Goal: Find specific page/section: Find specific page/section

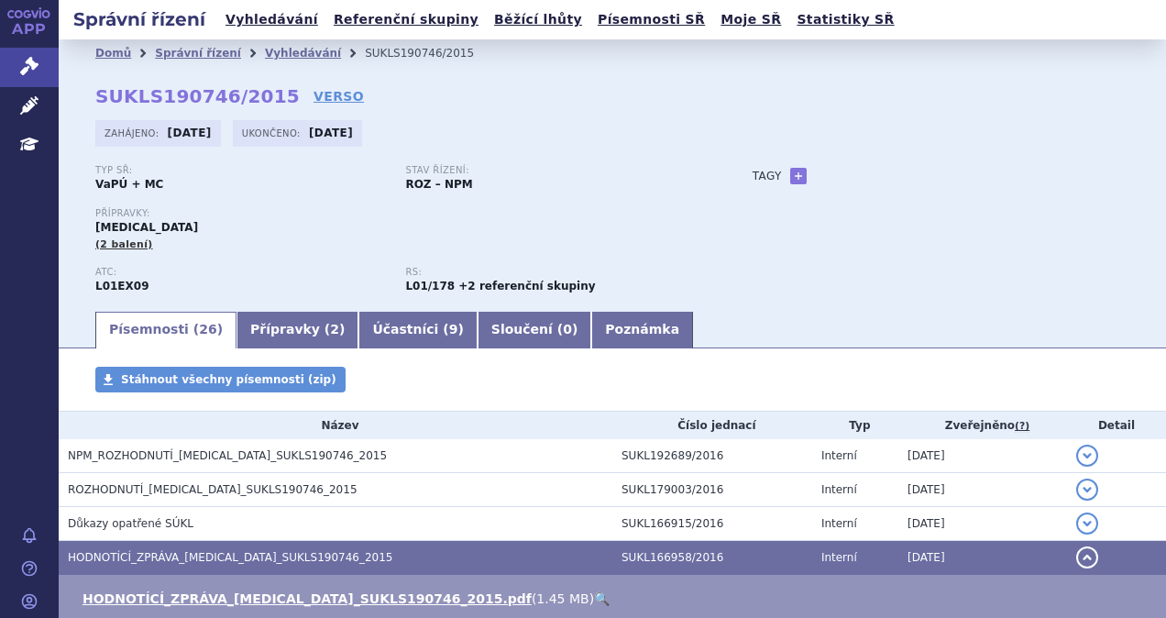
scroll to position [348, 0]
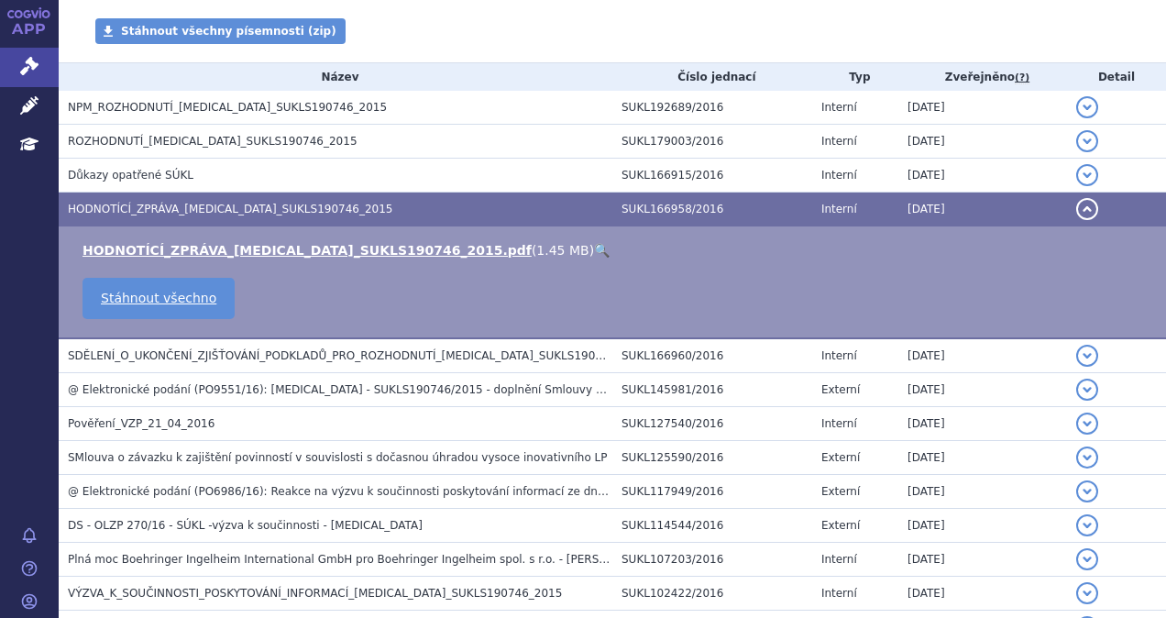
click at [330, 211] on h3 "HODNOTÍCÍ_ZPRÁVA_[MEDICAL_DATA]_SUKLS190746_2015" at bounding box center [340, 209] width 544 height 18
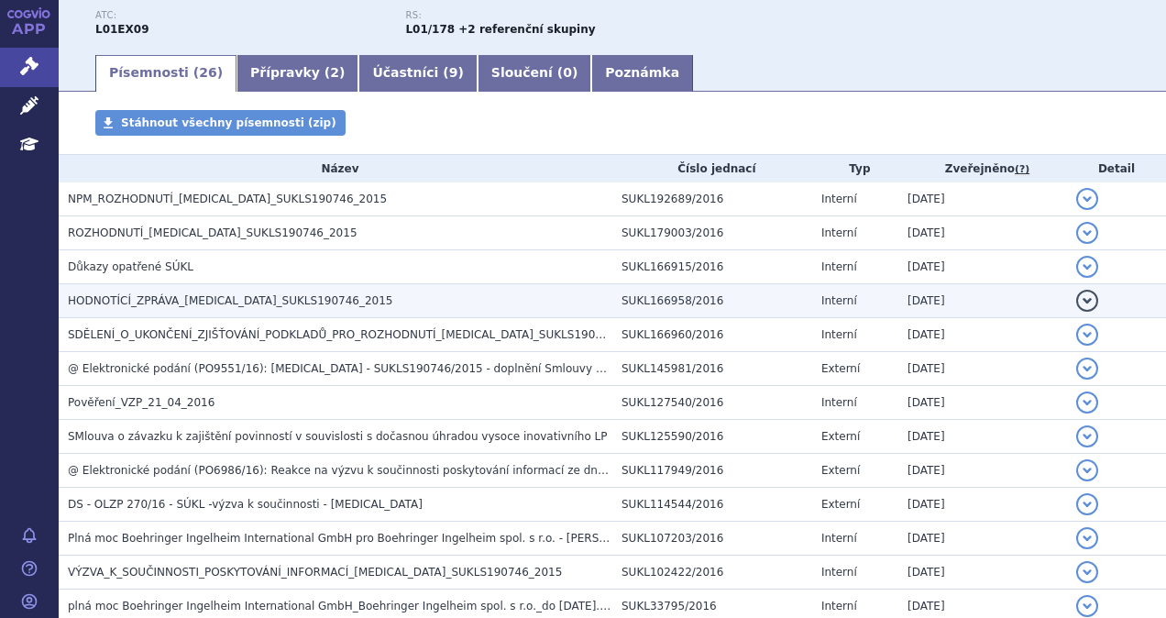
scroll to position [0, 0]
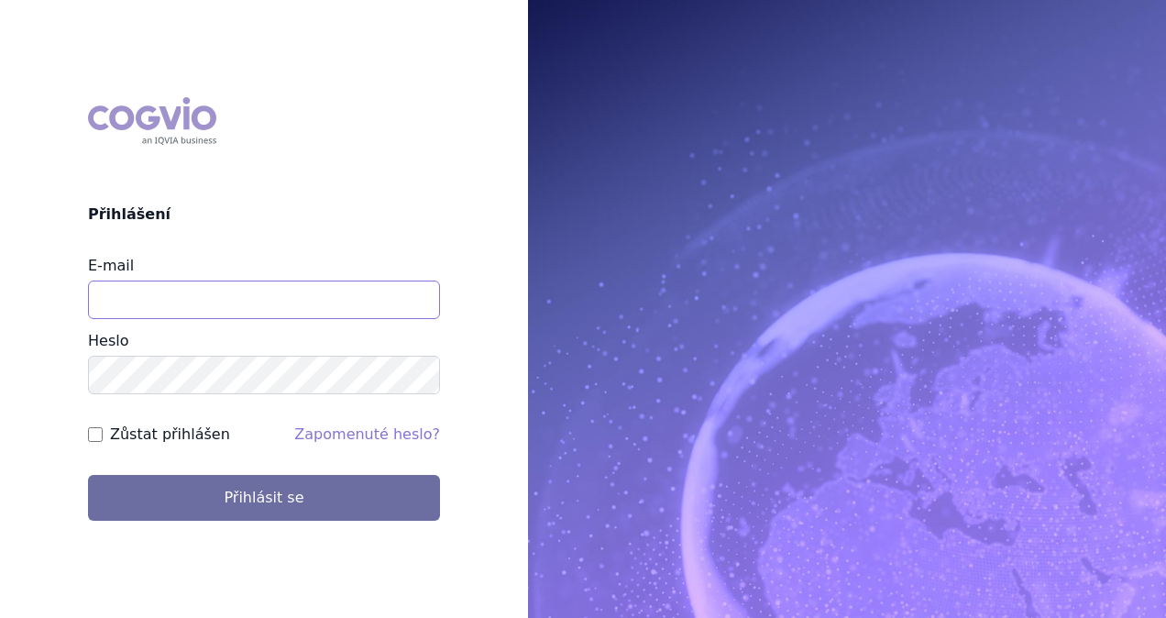
click at [171, 297] on input "E-mail" at bounding box center [264, 299] width 352 height 38
type input "monika.danielisova@boehringer-ingelheim.com"
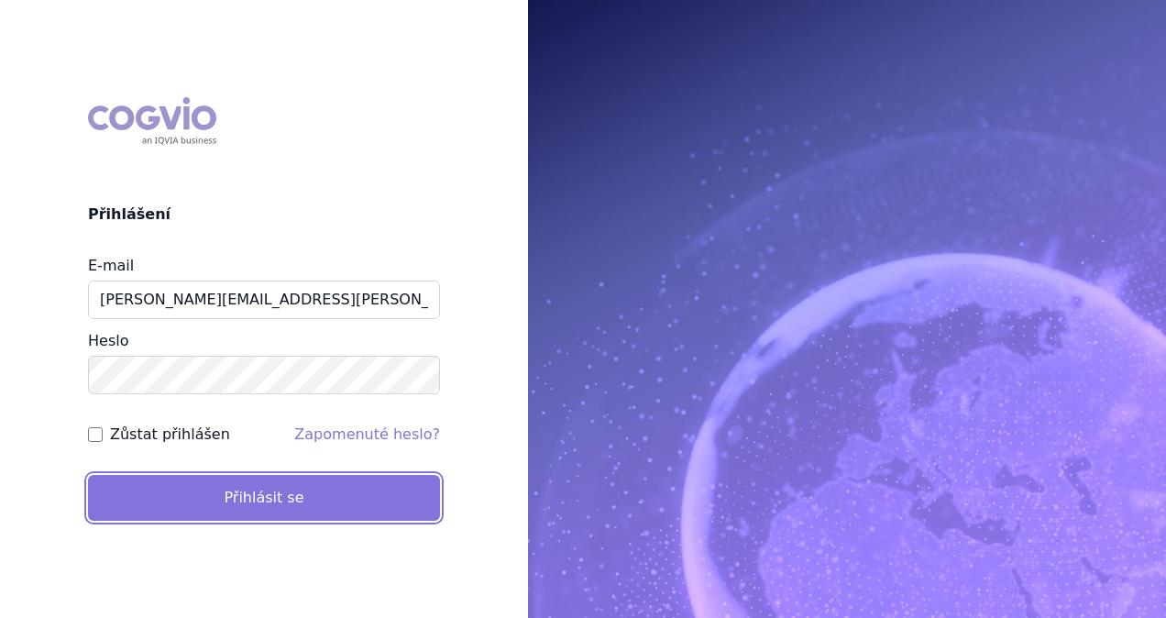
click at [195, 504] on button "Přihlásit se" at bounding box center [264, 498] width 352 height 46
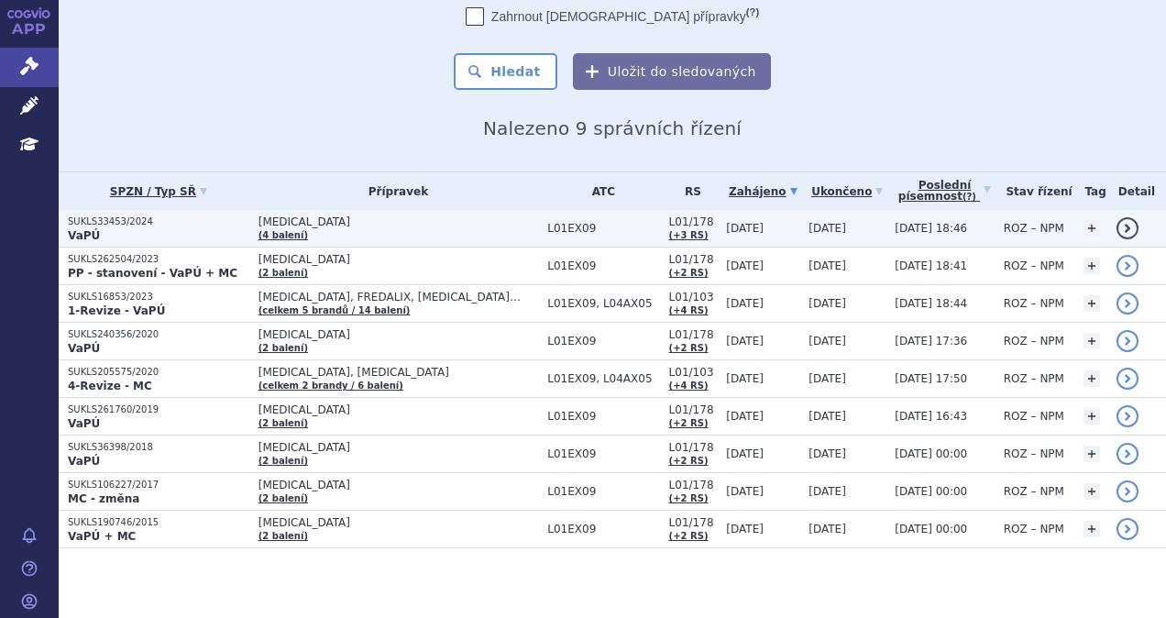
scroll to position [133, 0]
